Goal: Task Accomplishment & Management: Use online tool/utility

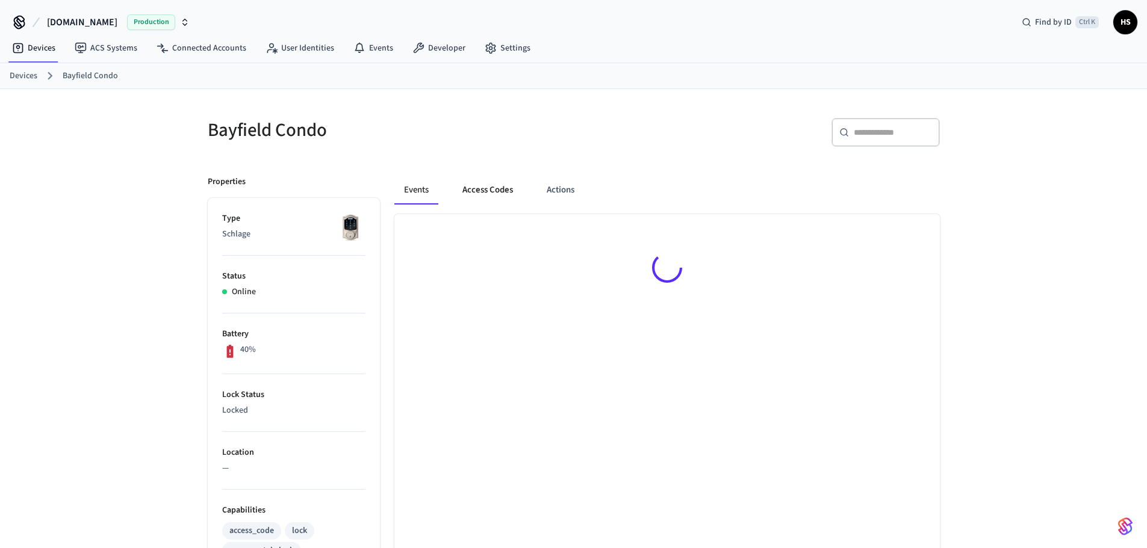
click at [497, 181] on button "Access Codes" at bounding box center [488, 190] width 70 height 29
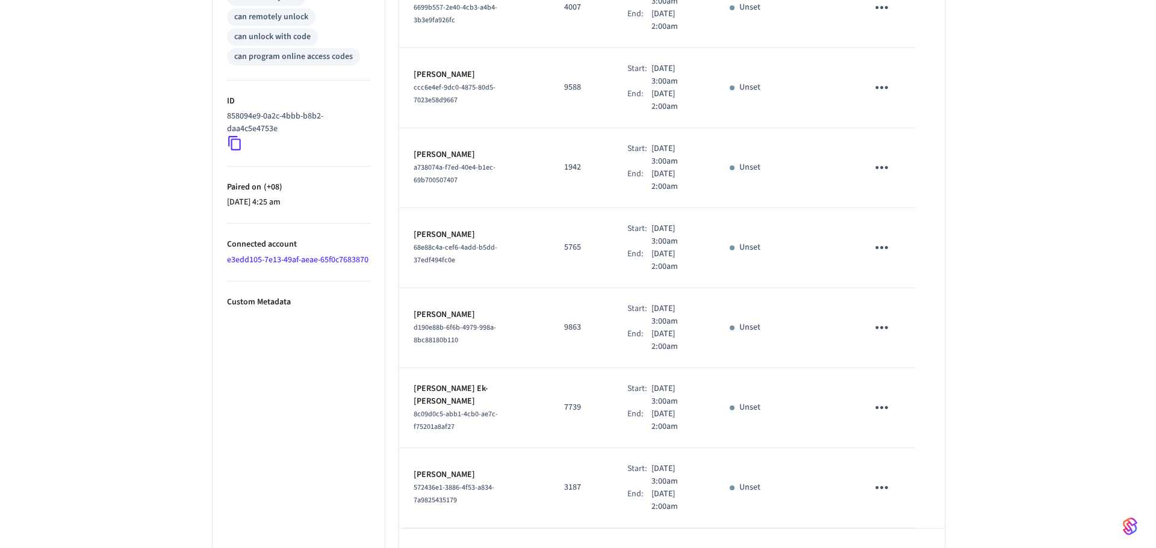
scroll to position [574, 0]
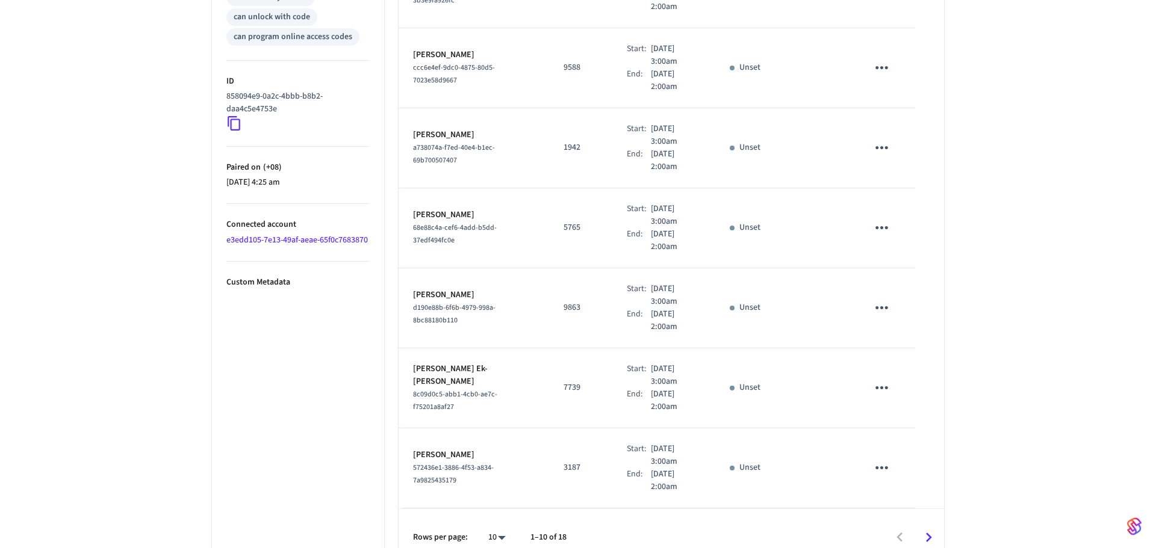
click at [489, 518] on li "All" at bounding box center [487, 513] width 32 height 32
type input "**"
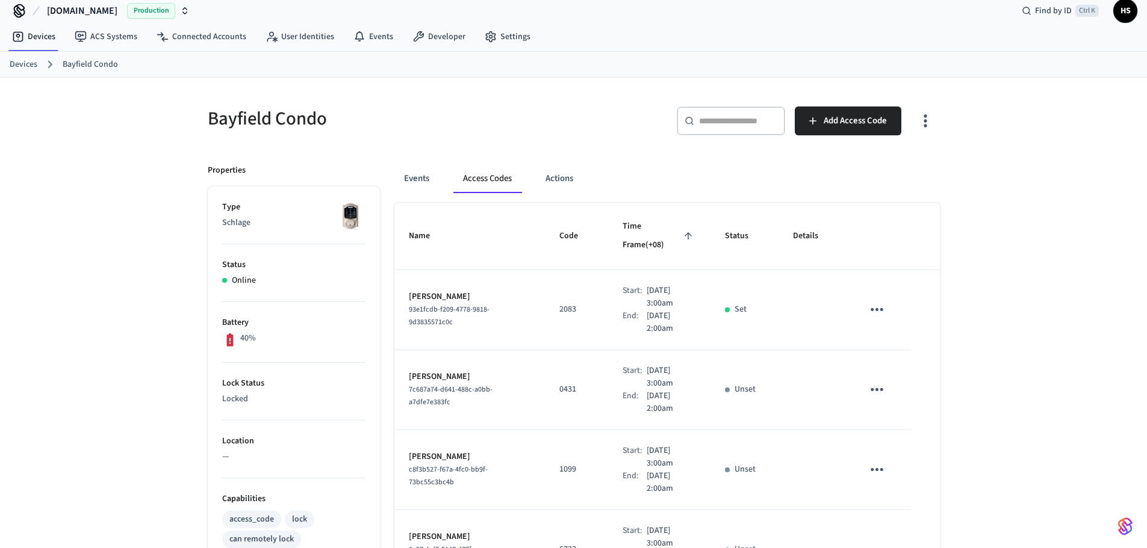
scroll to position [0, 0]
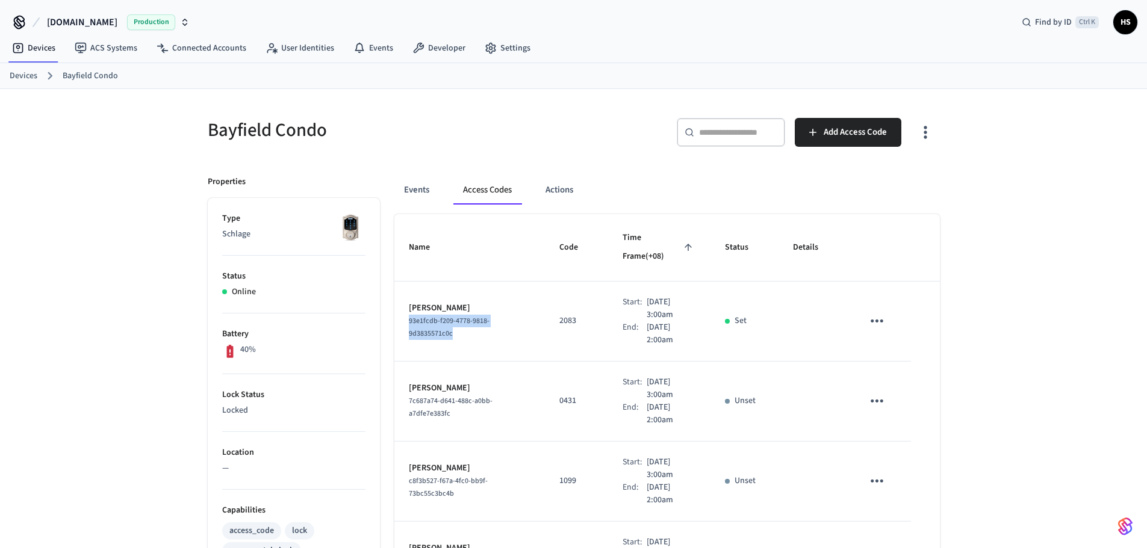
drag, startPoint x: 460, startPoint y: 317, endPoint x: 403, endPoint y: 308, distance: 57.2
click at [403, 308] on td "Paula Forest 93e1fcdb-f209-4778-9818-9d3835571c0c" at bounding box center [469, 322] width 150 height 80
copy span "93e1fcdb-f209-4778-9818-9d3835571c0c"
drag, startPoint x: 420, startPoint y: 190, endPoint x: 431, endPoint y: 170, distance: 22.6
click at [420, 190] on button "Events" at bounding box center [416, 190] width 45 height 29
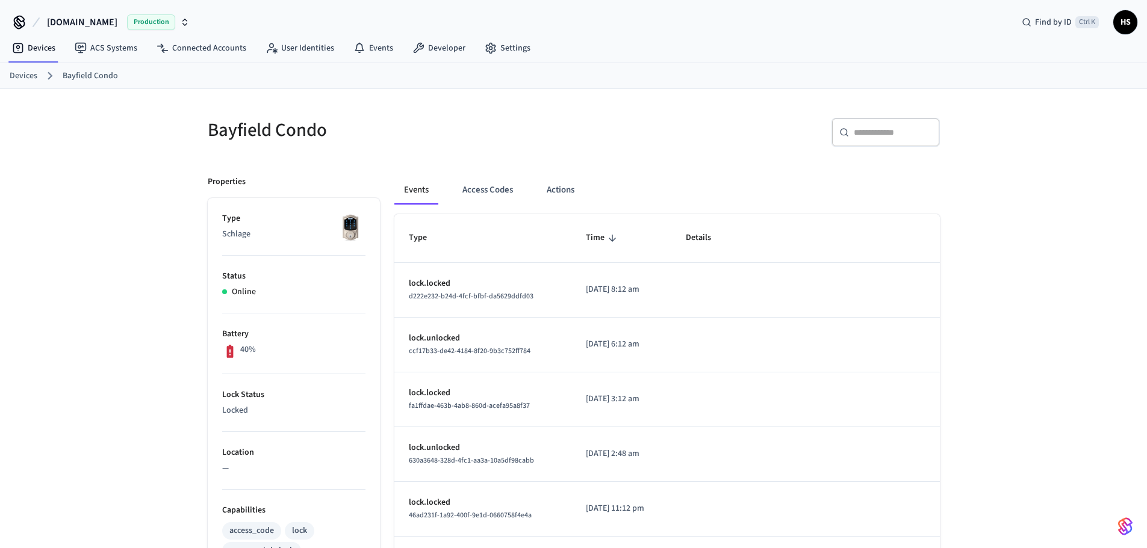
click at [899, 122] on div "​ ​" at bounding box center [885, 132] width 108 height 29
paste input "**********"
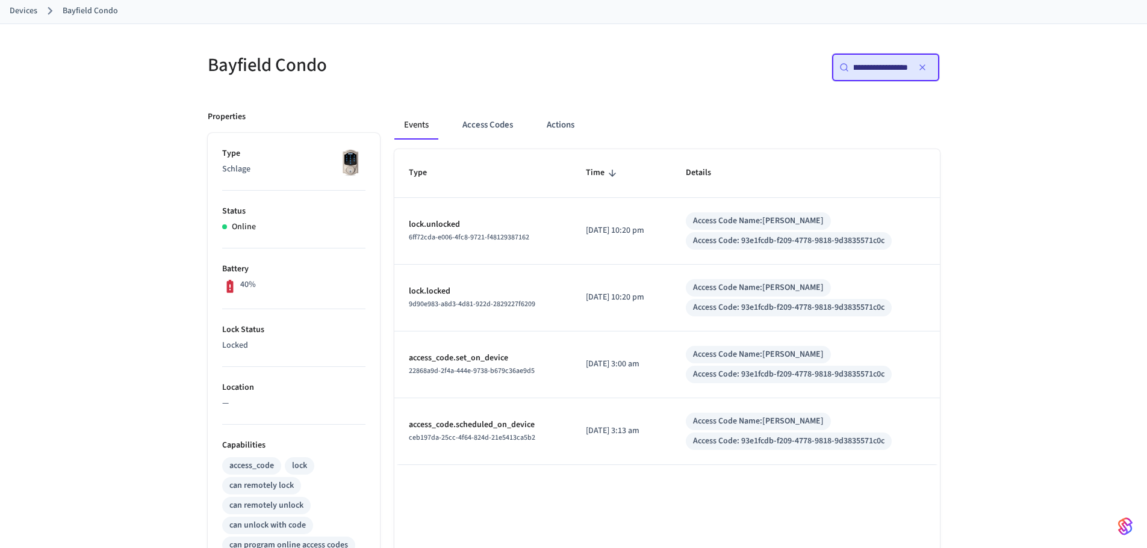
scroll to position [60, 0]
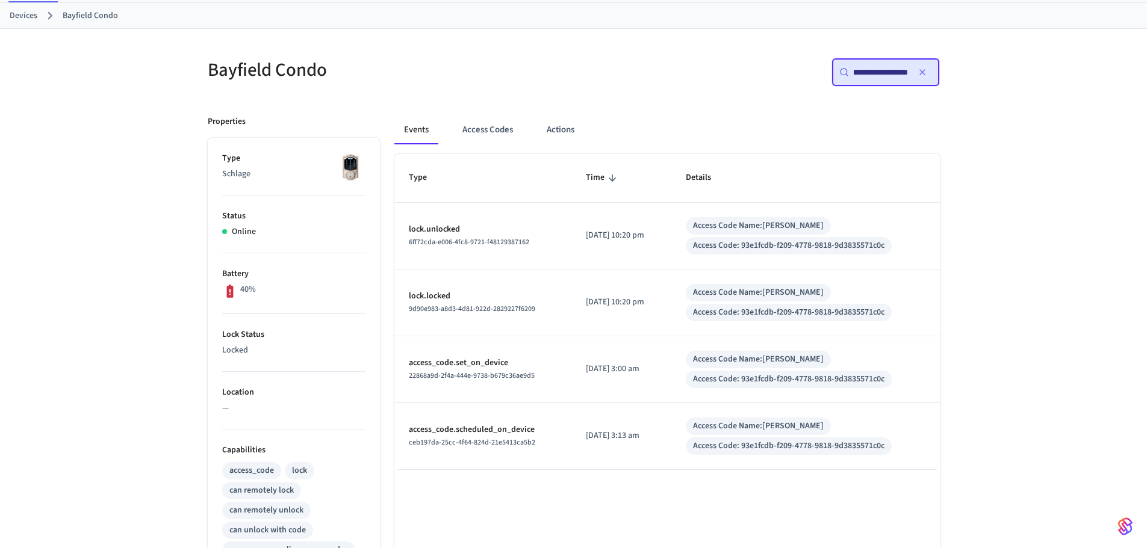
type input "**********"
click at [1020, 388] on div "**********" at bounding box center [573, 424] width 1147 height 791
click at [925, 75] on icon "button" at bounding box center [922, 72] width 10 height 10
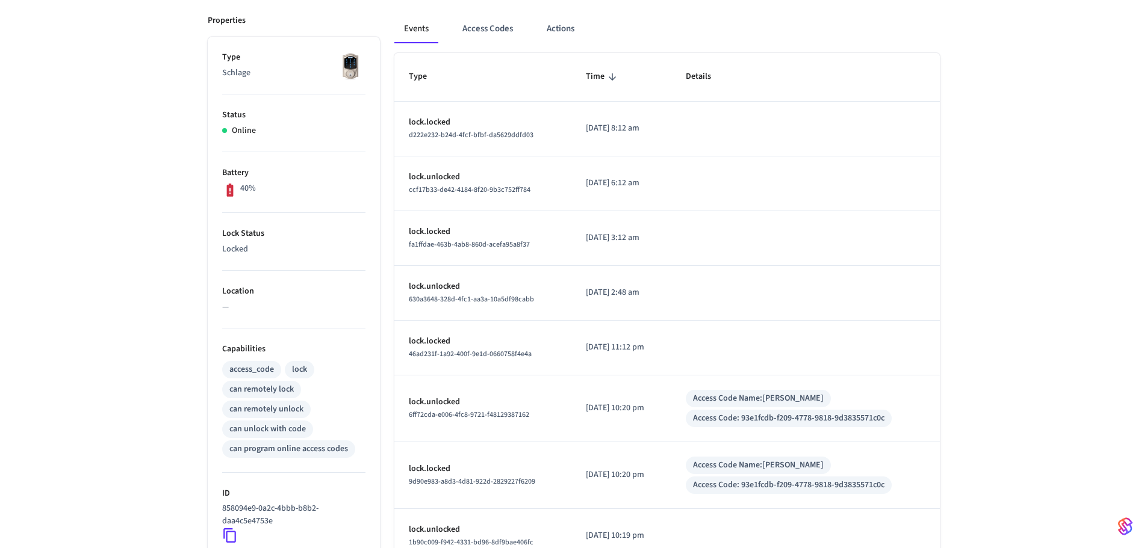
scroll to position [181, 0]
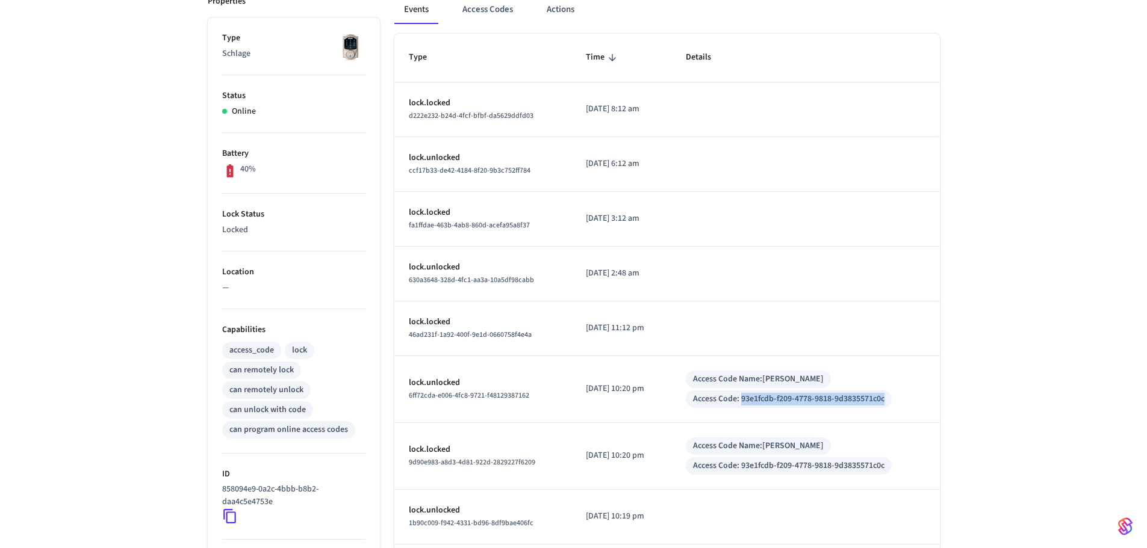
drag, startPoint x: 753, startPoint y: 400, endPoint x: 915, endPoint y: 396, distance: 162.0
click at [915, 396] on div "Access Code Name: Paula Forest Access Code: 93e1fcdb-f209-4778-9818-9d3835571c0c" at bounding box center [806, 389] width 240 height 37
copy div "93e1fcdb-f209-4778-9818-9d3835571c0c"
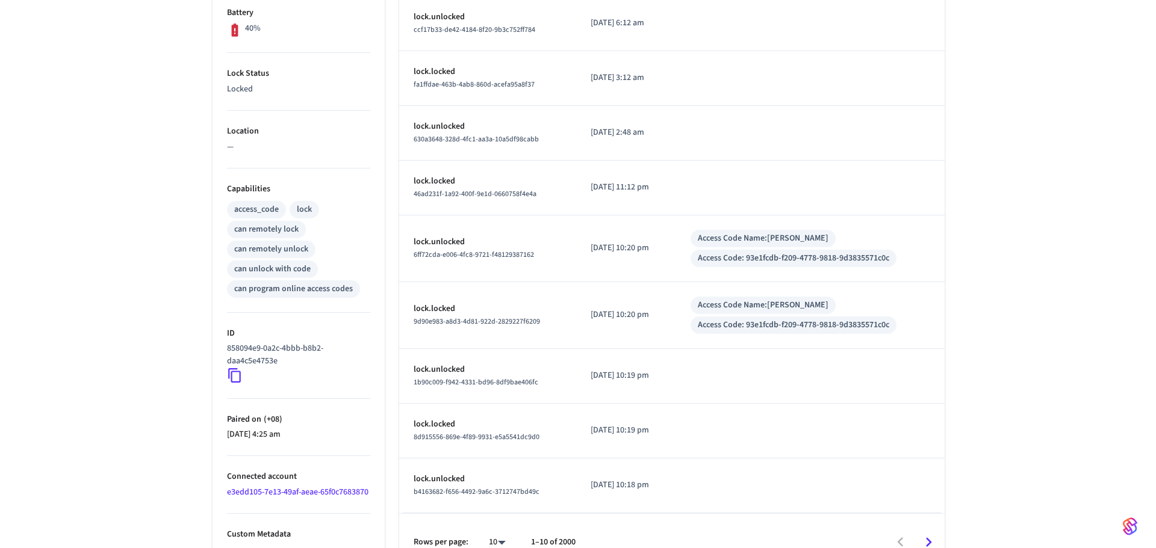
scroll to position [345, 0]
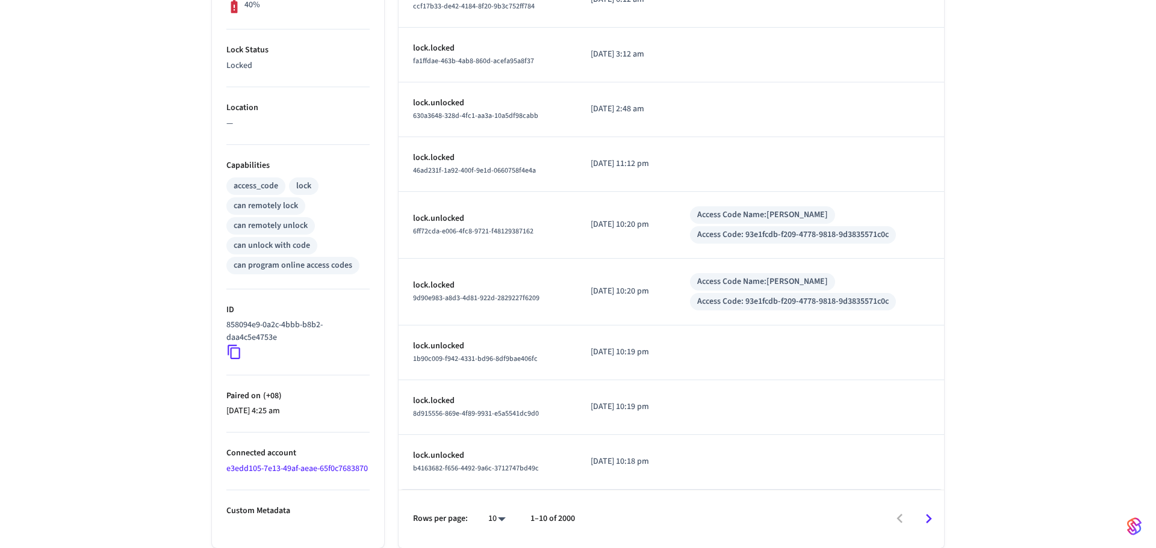
click at [493, 526] on body "Hospitable.com Production Find by ID Ctrl K HS Devices ACS Systems Connected Ac…" at bounding box center [578, 101] width 1156 height 893
click at [491, 509] on li "100" at bounding box center [487, 513] width 32 height 32
type input "***"
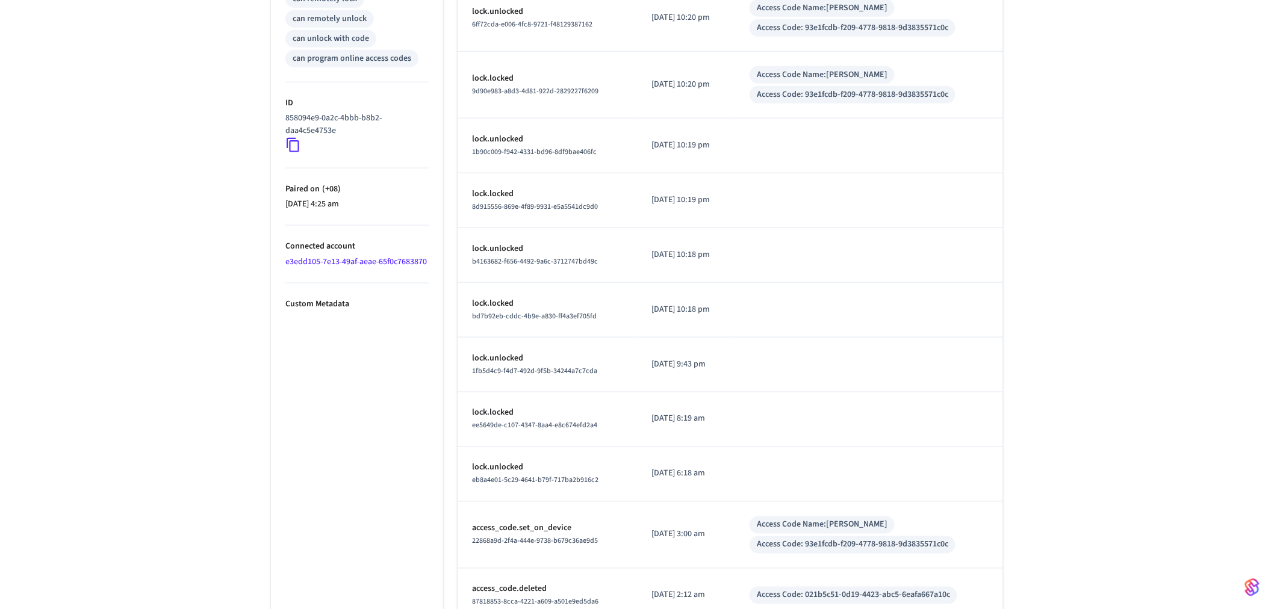
scroll to position [514, 0]
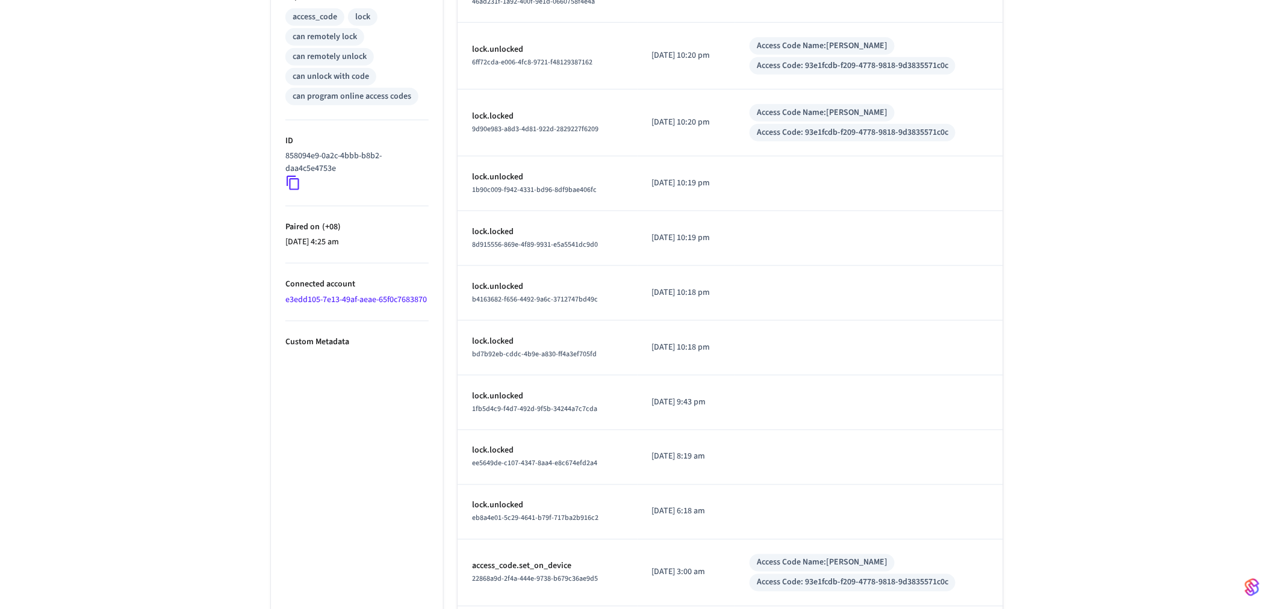
drag, startPoint x: 1108, startPoint y: 290, endPoint x: 1058, endPoint y: 259, distance: 59.0
drag, startPoint x: 710, startPoint y: 512, endPoint x: 1072, endPoint y: 497, distance: 362.1
